Goal: Task Accomplishment & Management: Manage account settings

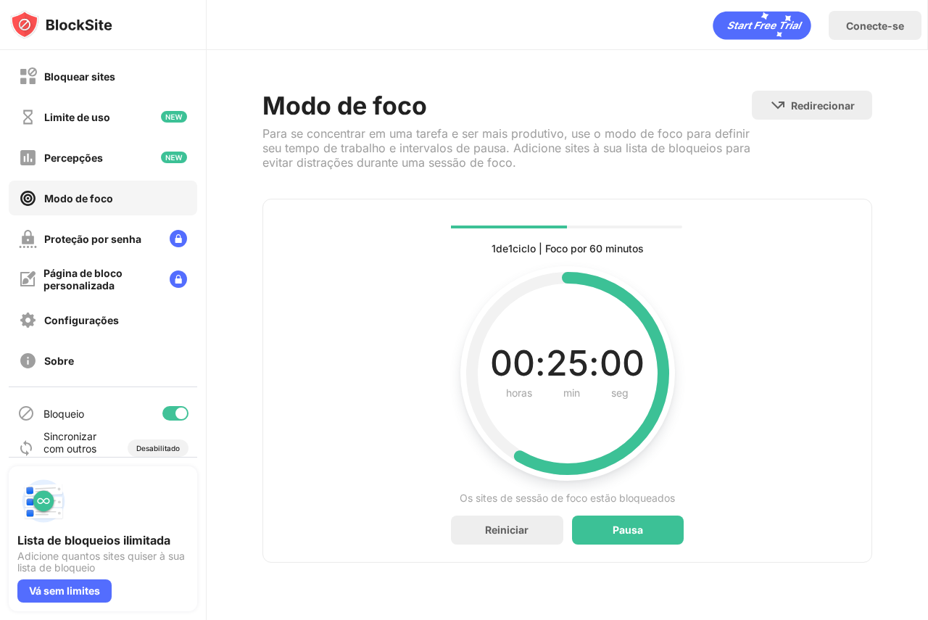
click at [148, 203] on div "Modo de foco" at bounding box center [103, 198] width 189 height 35
click at [79, 589] on font "Vá sem limites" at bounding box center [64, 590] width 71 height 12
click at [95, 85] on div "Bloquear sites" at bounding box center [67, 76] width 96 height 18
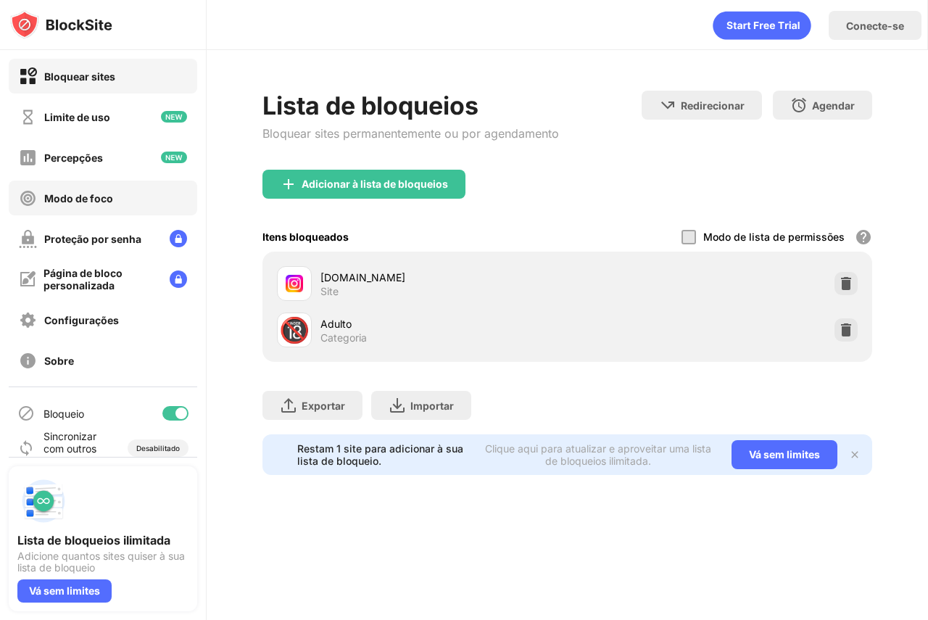
click at [162, 194] on div "Modo de foco" at bounding box center [103, 198] width 189 height 35
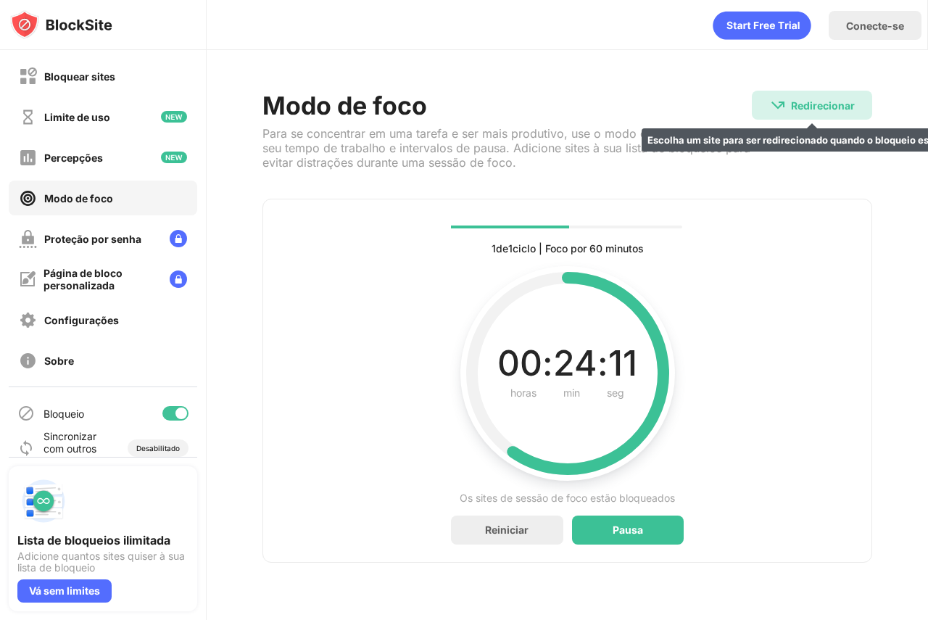
click at [800, 95] on div "Redirecionar Escolha um site para ser redirecionado quando o bloqueio estiver a…" at bounding box center [812, 105] width 120 height 29
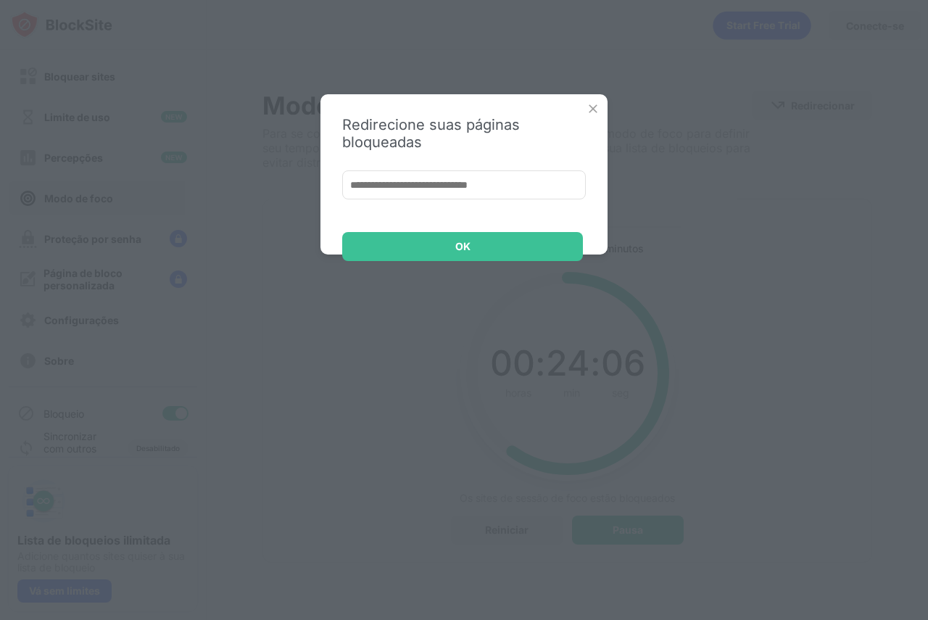
click at [597, 109] on img at bounding box center [593, 109] width 15 height 15
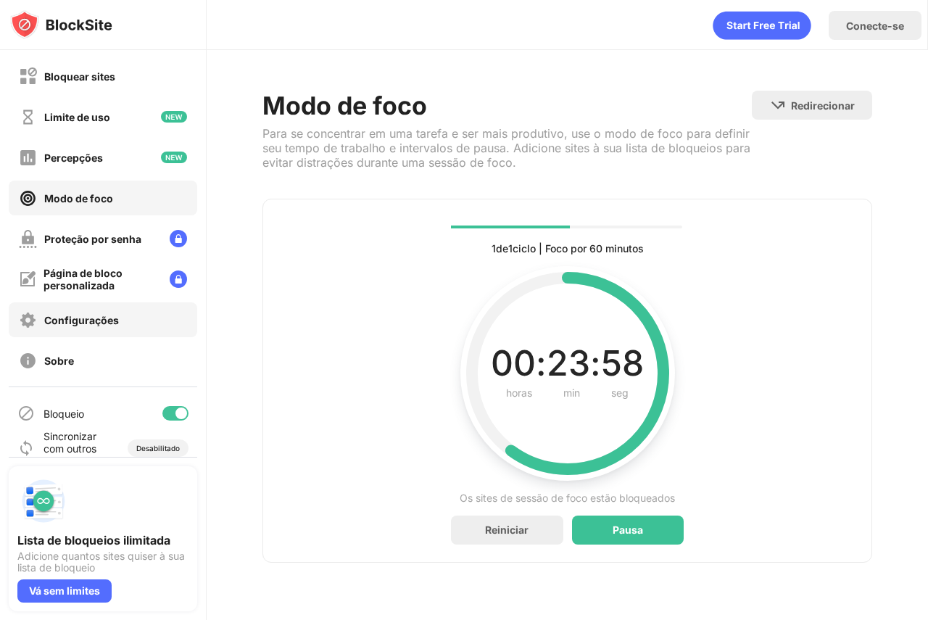
click at [136, 325] on div "Configurações" at bounding box center [103, 319] width 189 height 35
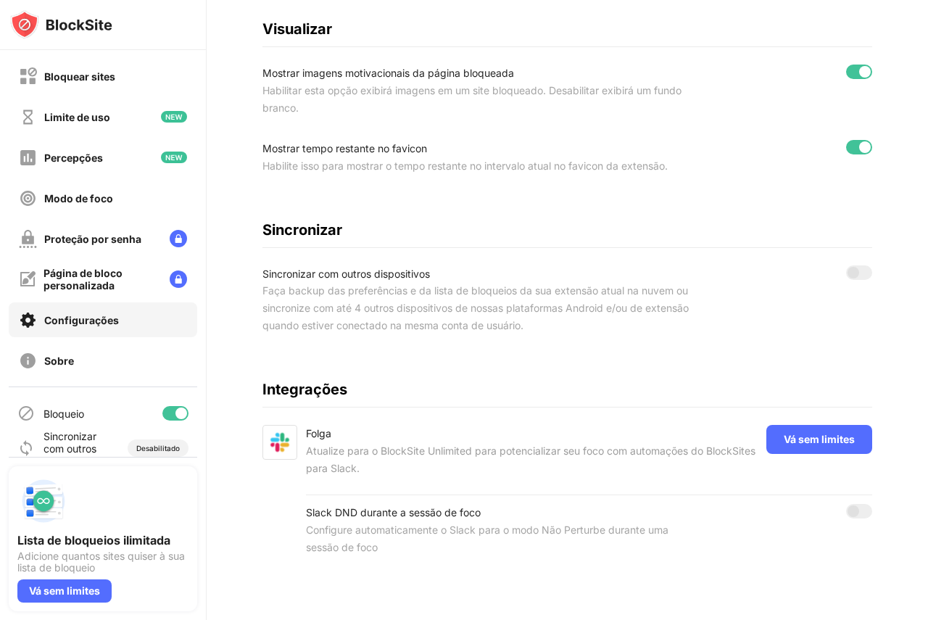
scroll to position [17, 0]
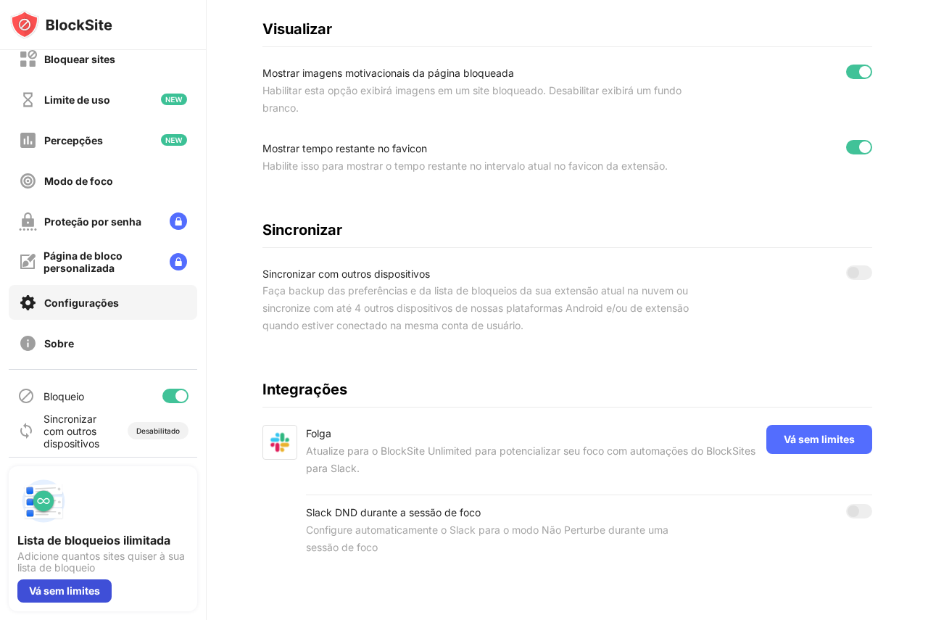
click at [89, 592] on font "Vá sem limites" at bounding box center [64, 590] width 71 height 12
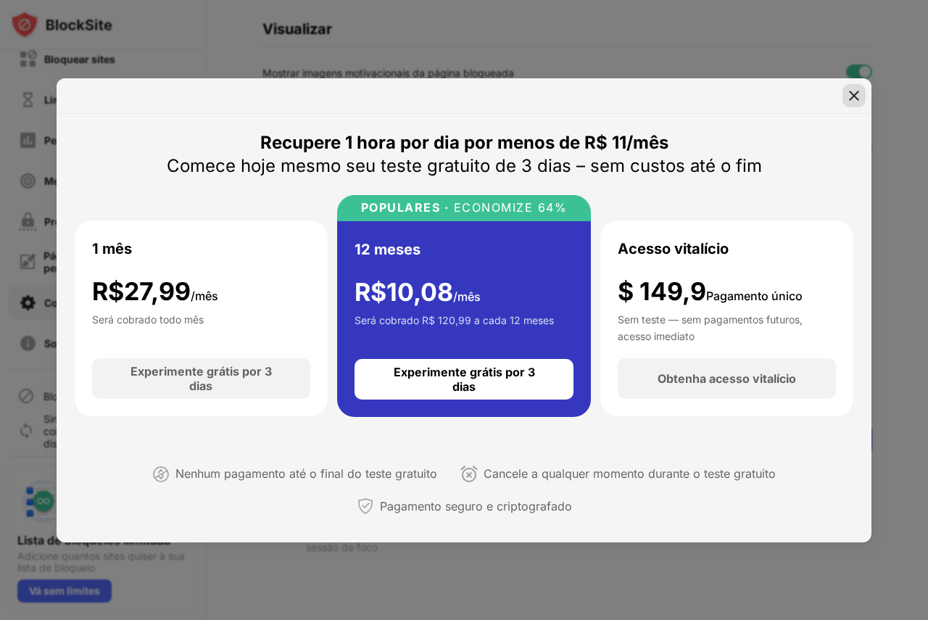
click at [861, 96] on div at bounding box center [854, 95] width 23 height 23
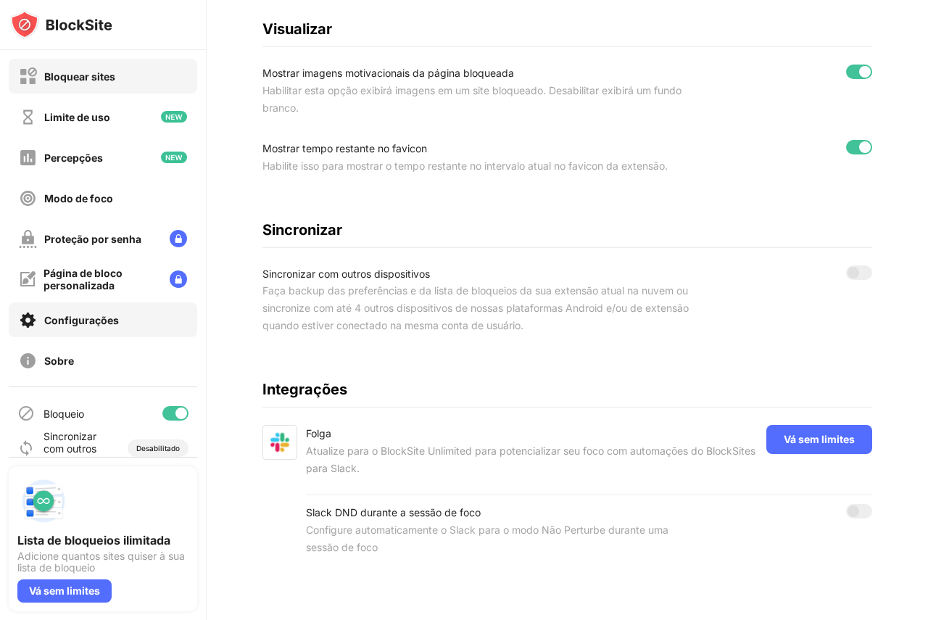
click at [118, 78] on div "Bloquear sites" at bounding box center [103, 76] width 189 height 35
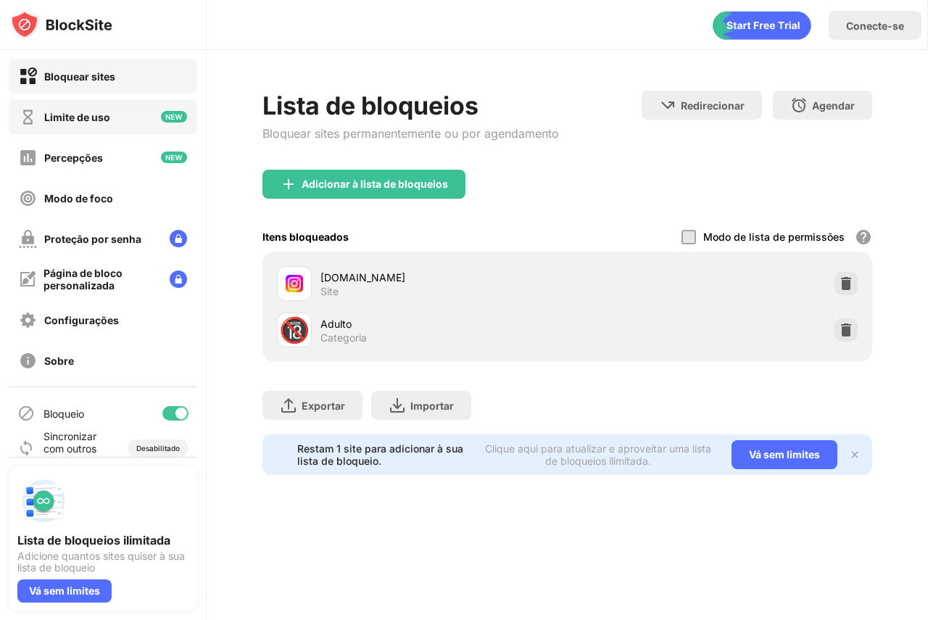
click at [112, 128] on div "Limite de uso" at bounding box center [103, 116] width 189 height 35
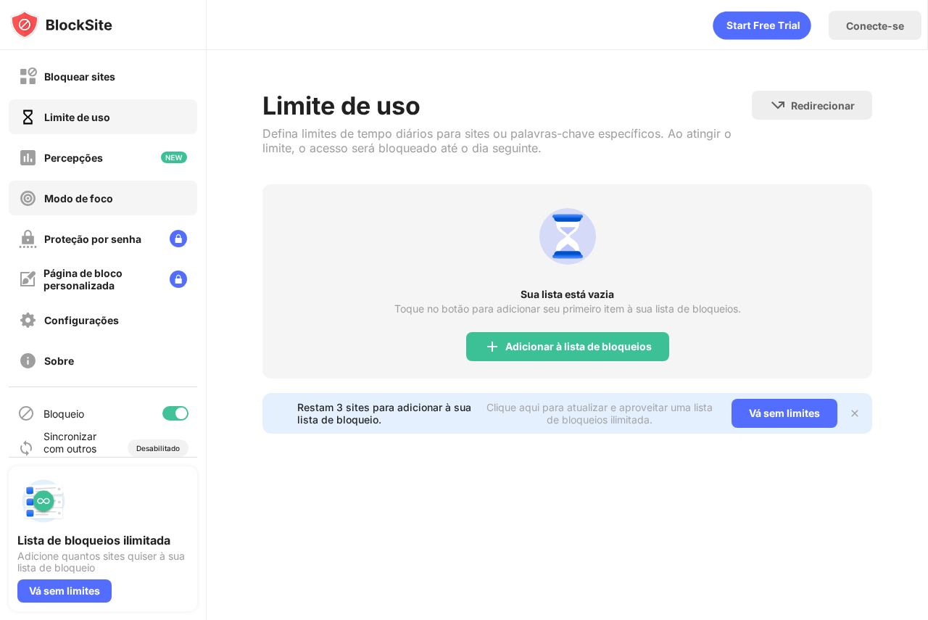
click at [122, 202] on div "Modo de foco" at bounding box center [103, 198] width 189 height 35
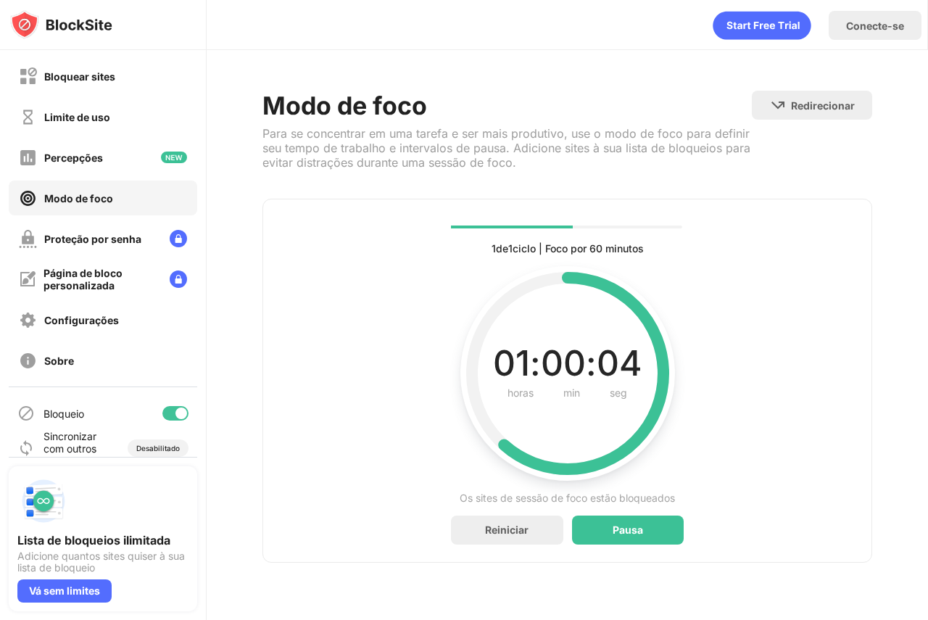
click at [138, 196] on div "Modo de foco" at bounding box center [103, 198] width 189 height 35
click at [119, 66] on div "Bloquear sites" at bounding box center [103, 76] width 189 height 35
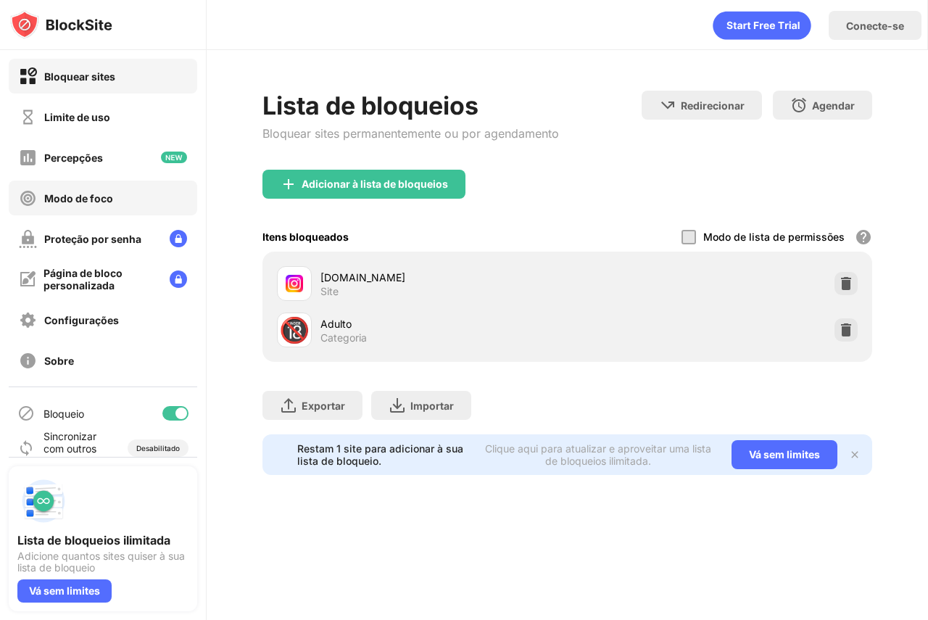
click at [124, 189] on div "Modo de foco" at bounding box center [103, 198] width 189 height 35
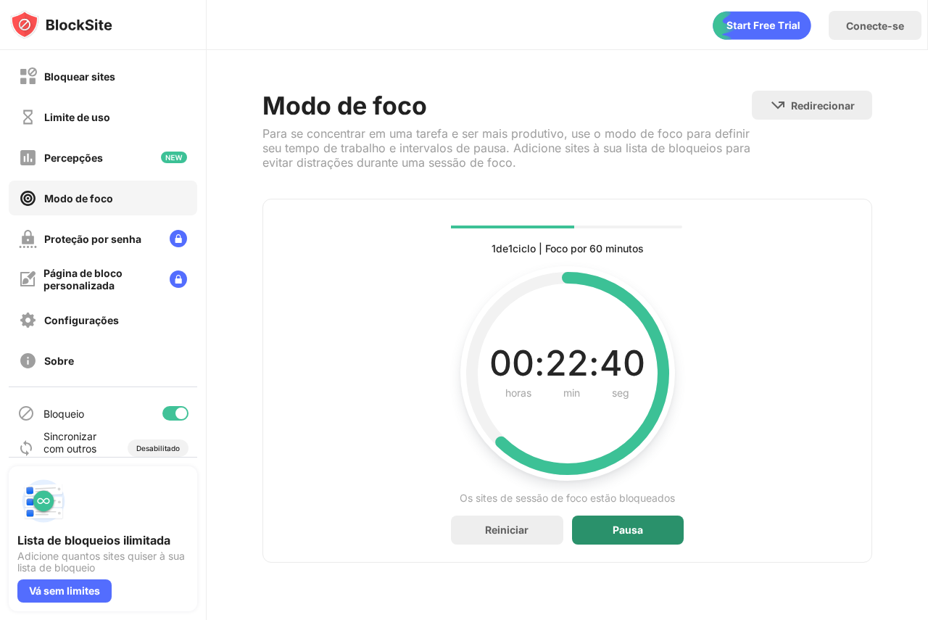
click at [622, 522] on div "Pausa" at bounding box center [628, 530] width 112 height 29
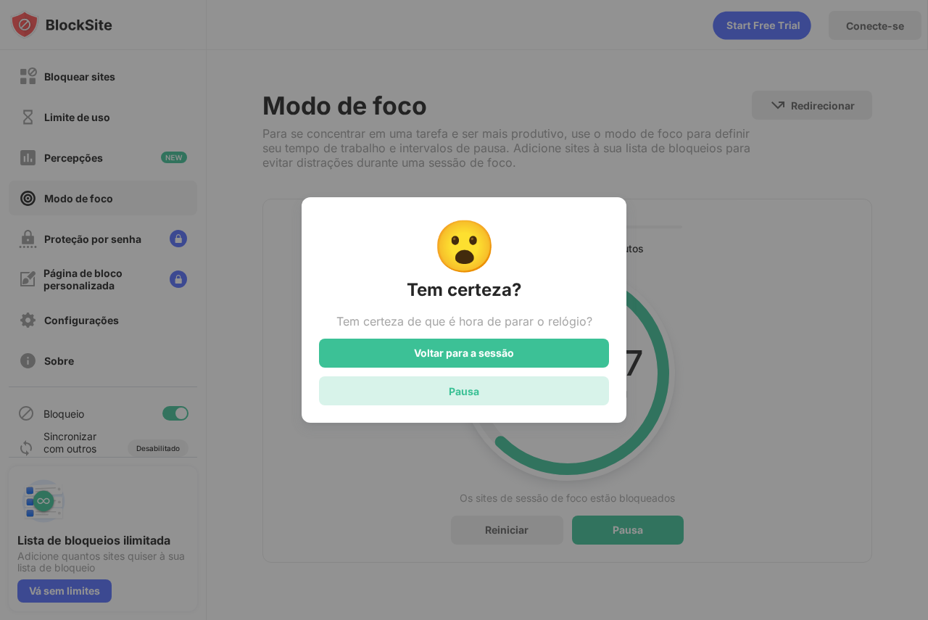
click at [537, 402] on div "Pausa" at bounding box center [464, 390] width 290 height 29
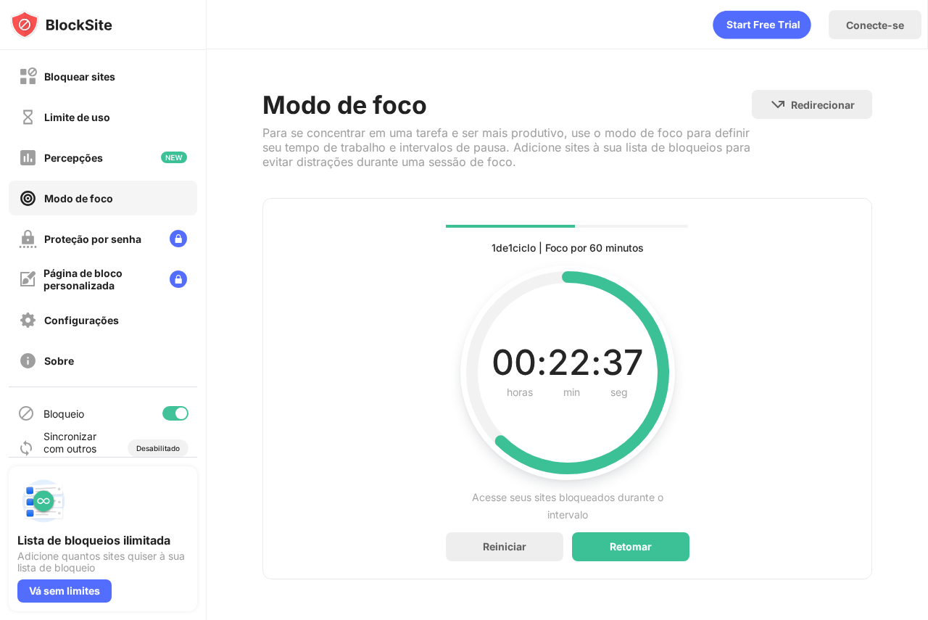
scroll to position [12, 0]
click at [647, 532] on div "Retomar" at bounding box center [630, 546] width 117 height 29
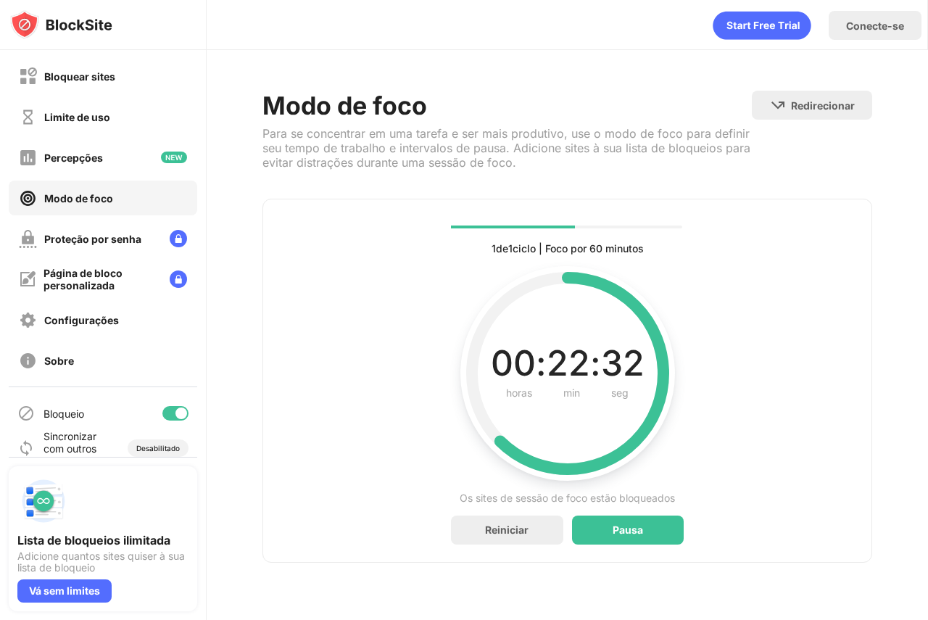
click at [645, 498] on font "Os sites de sessão de foco estão bloqueados" at bounding box center [567, 498] width 215 height 12
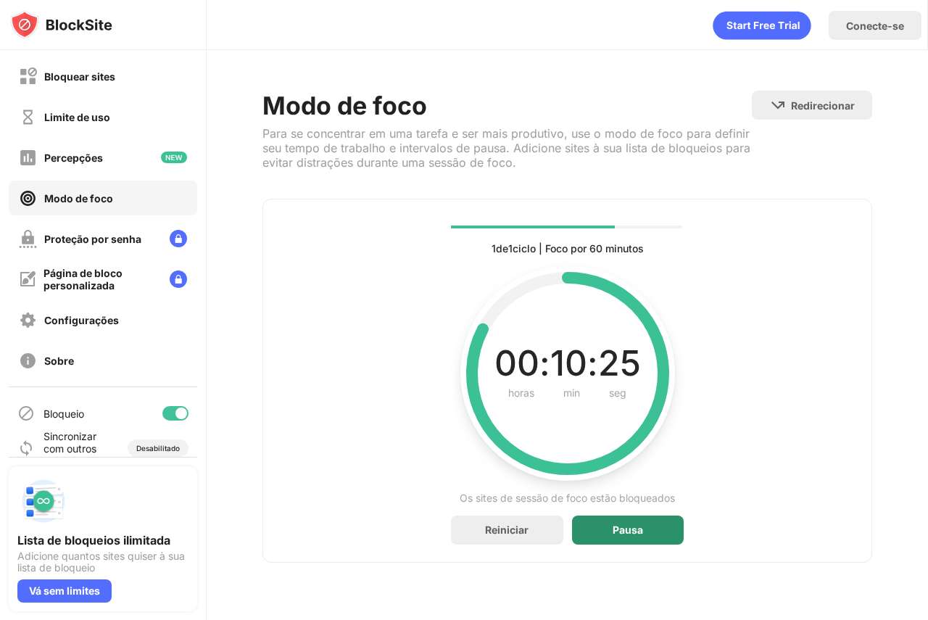
click at [632, 526] on font "Pausa" at bounding box center [628, 529] width 30 height 12
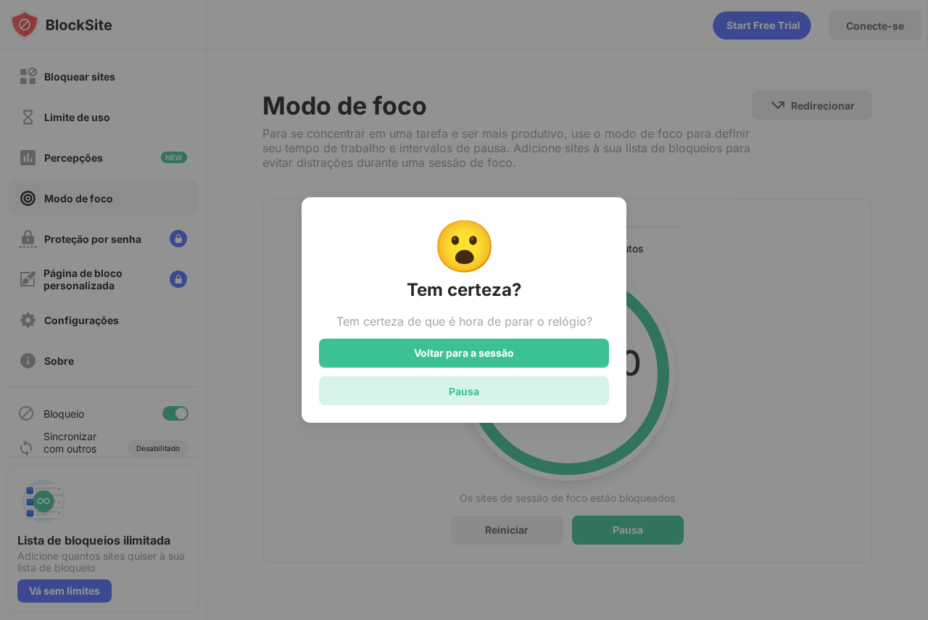
click at [544, 391] on div "Pausa" at bounding box center [464, 390] width 290 height 29
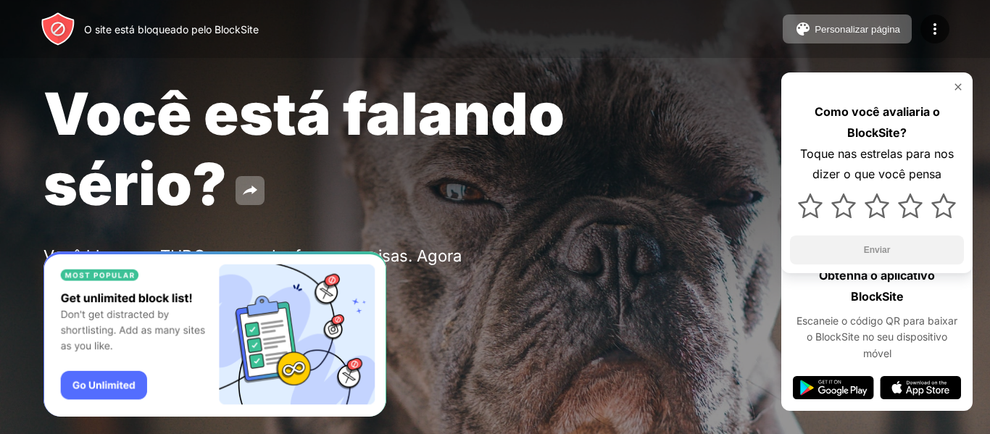
click at [344, 170] on div "Você está falando sério?" at bounding box center [405, 148] width 723 height 141
click at [431, 278] on div "Você bloqueou TUDO para poder fazer as coisas. Agora volte ao trabalho." at bounding box center [268, 266] width 448 height 38
click at [44, 299] on button at bounding box center [58, 313] width 29 height 29
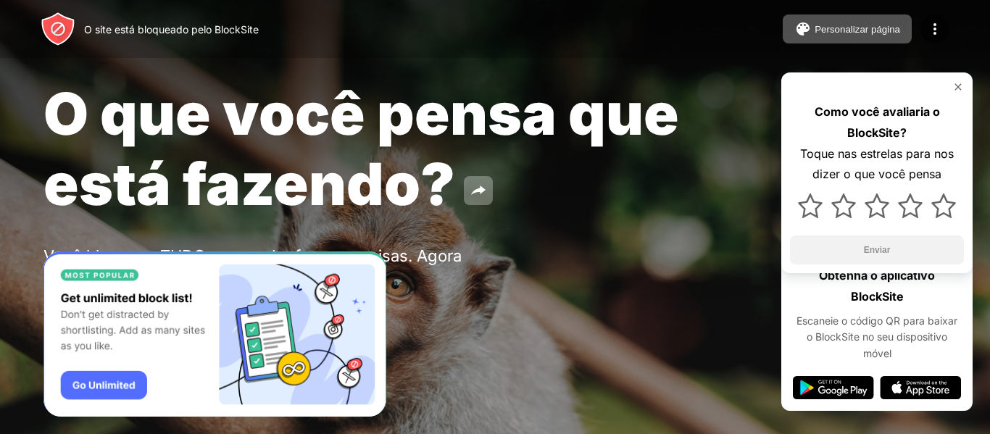
click at [81, 299] on button "Proteção por senha" at bounding box center [156, 313] width 150 height 29
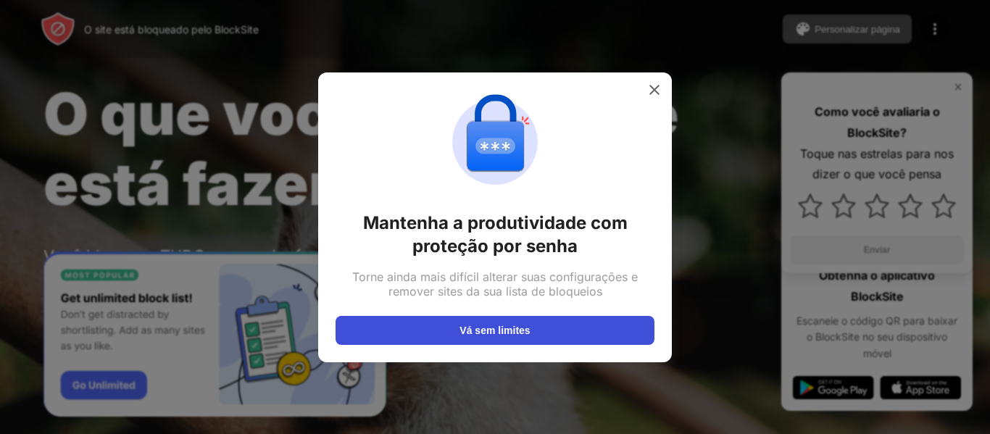
click at [510, 327] on font "Vá sem limites" at bounding box center [495, 331] width 70 height 12
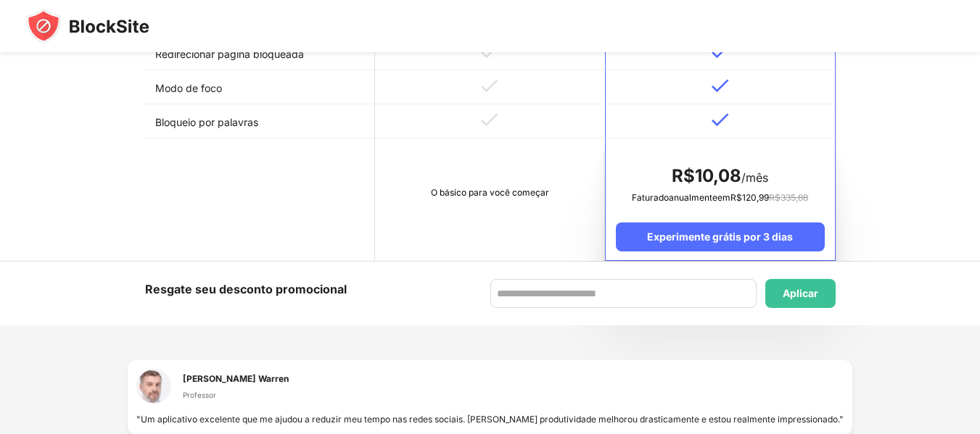
scroll to position [788, 0]
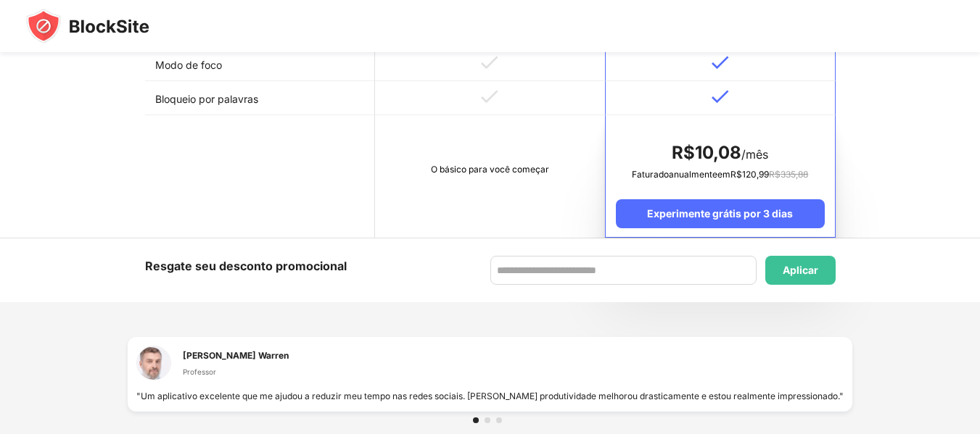
click at [515, 177] on td "O básico para você começar" at bounding box center [490, 176] width 230 height 123
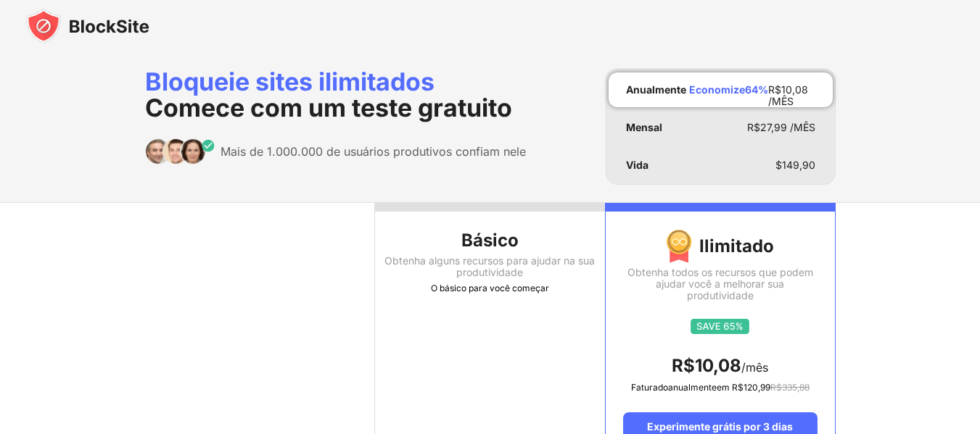
scroll to position [0, 0]
click at [513, 248] on font "Básico" at bounding box center [489, 241] width 57 height 21
click at [373, 84] on font "Bloqueie sites ilimitados" at bounding box center [289, 82] width 289 height 30
